Goal: Task Accomplishment & Management: Use online tool/utility

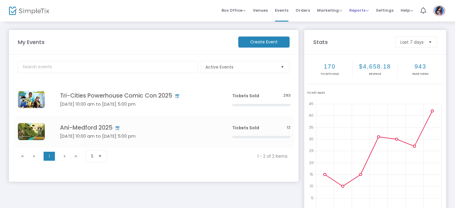
click at [363, 11] on span "Reports" at bounding box center [359, 10] width 19 height 6
click at [363, 30] on li "Sales Reports" at bounding box center [369, 32] width 39 height 12
click at [359, 9] on span "Reports" at bounding box center [359, 10] width 19 height 6
click at [360, 34] on li "Sales Reports" at bounding box center [369, 32] width 39 height 12
